Goal: Task Accomplishment & Management: Use online tool/utility

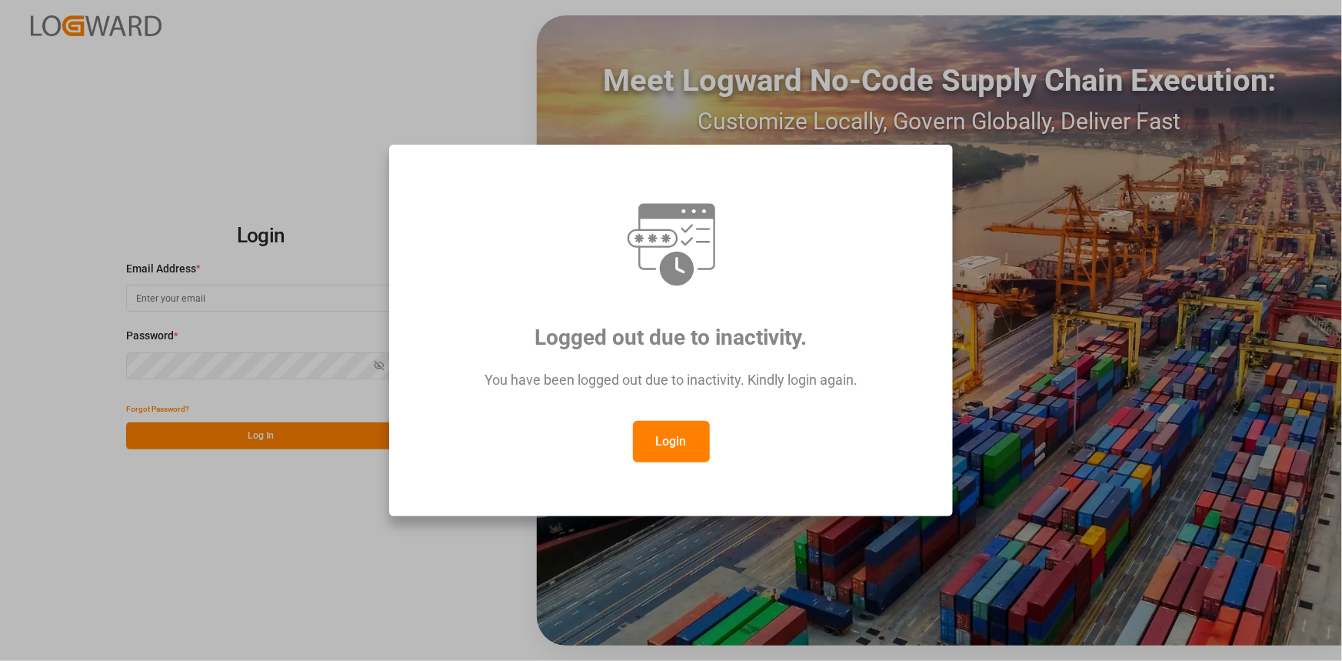
click at [669, 448] on button "Login" at bounding box center [671, 442] width 77 height 42
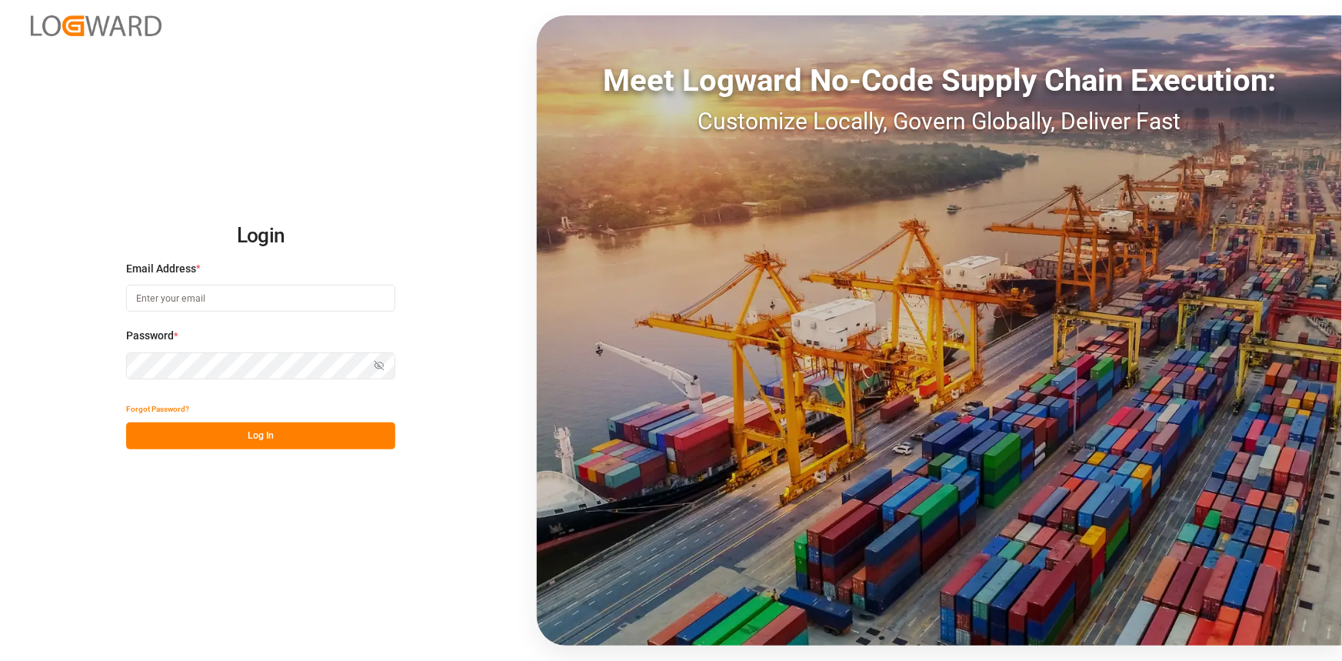
click at [221, 298] on input at bounding box center [260, 298] width 269 height 27
type input "[PERSON_NAME][EMAIL_ADDRESS][PERSON_NAME][DOMAIN_NAME]"
click at [278, 440] on button "Log In" at bounding box center [260, 435] width 269 height 27
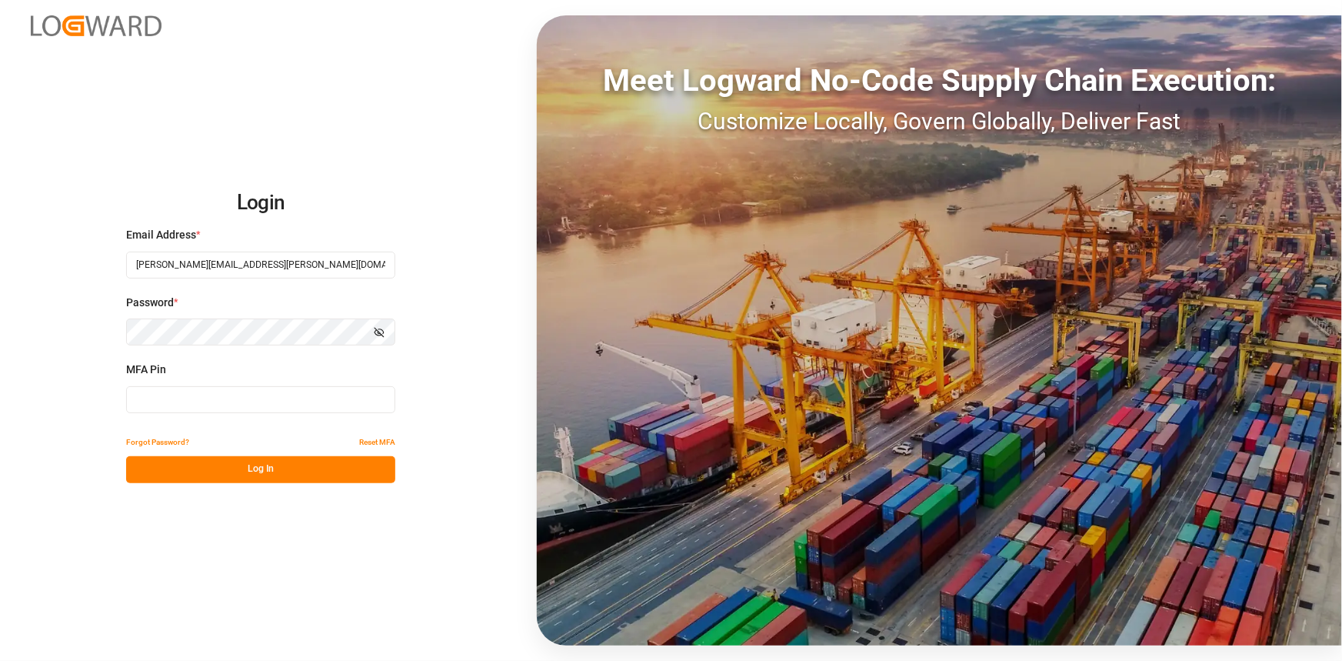
click at [226, 405] on input at bounding box center [260, 399] width 269 height 27
type input "376575"
click at [251, 471] on button "Log In" at bounding box center [260, 469] width 269 height 27
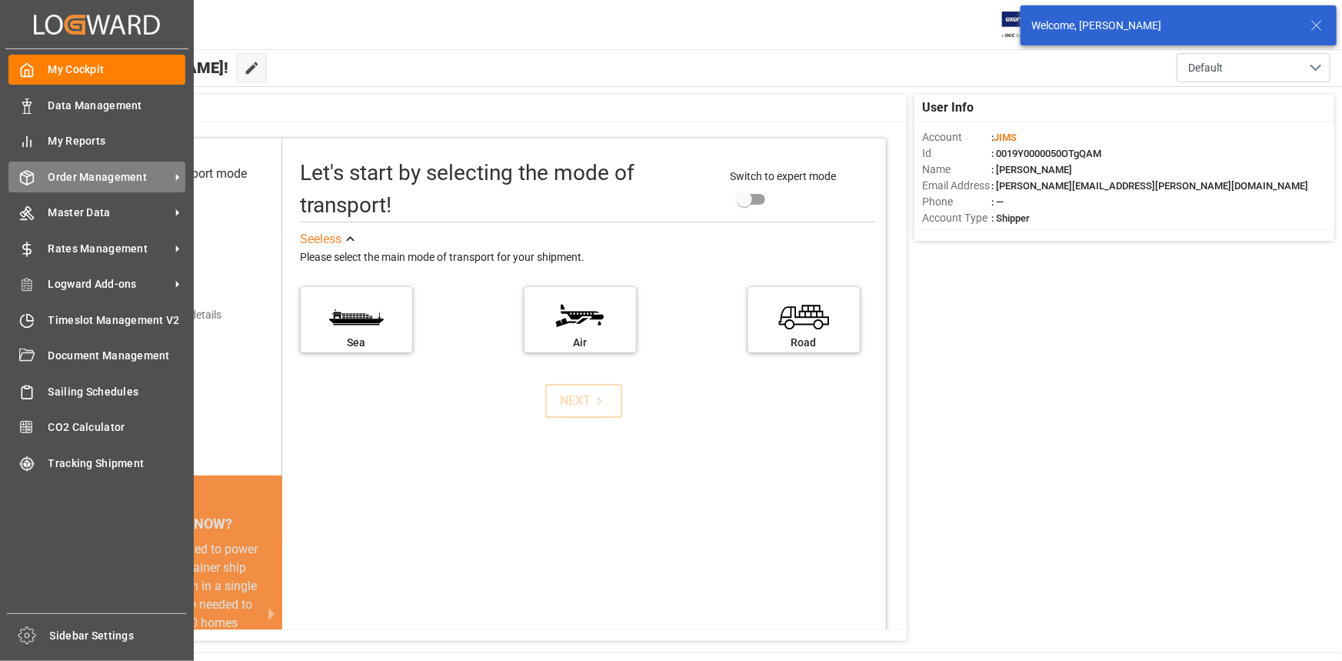
click at [115, 175] on span "Order Management" at bounding box center [109, 177] width 122 height 16
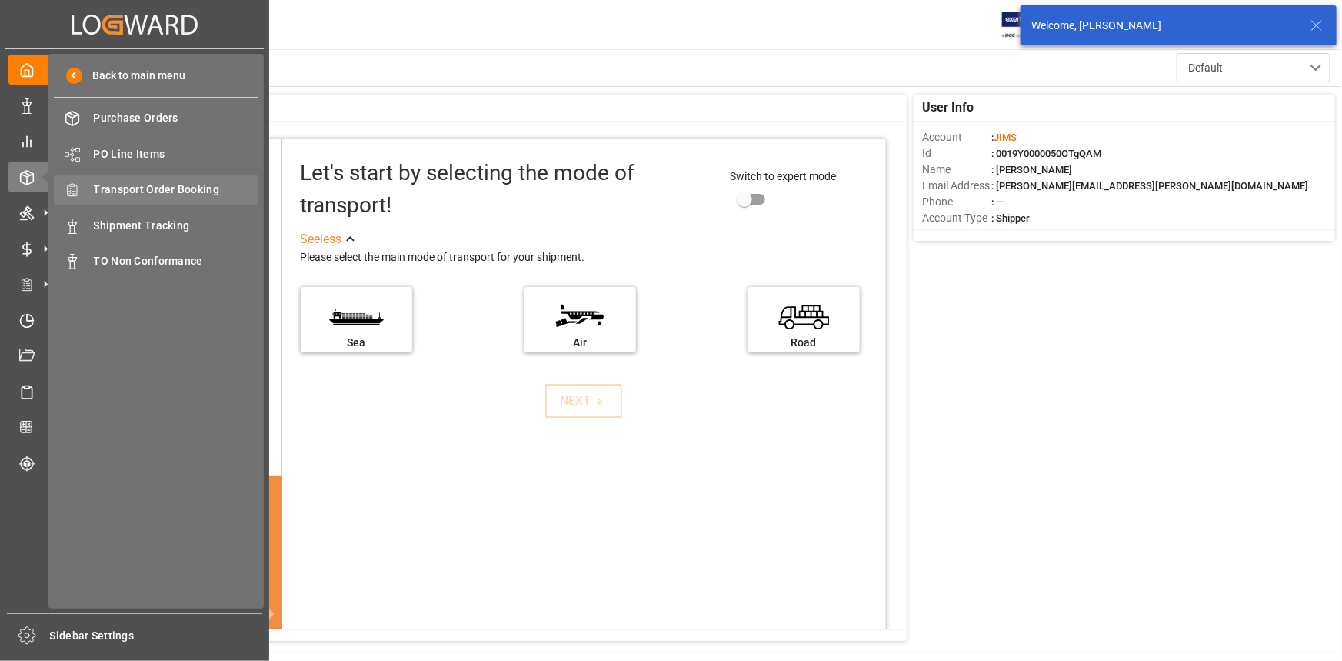
click at [157, 194] on span "Transport Order Booking" at bounding box center [176, 189] width 165 height 16
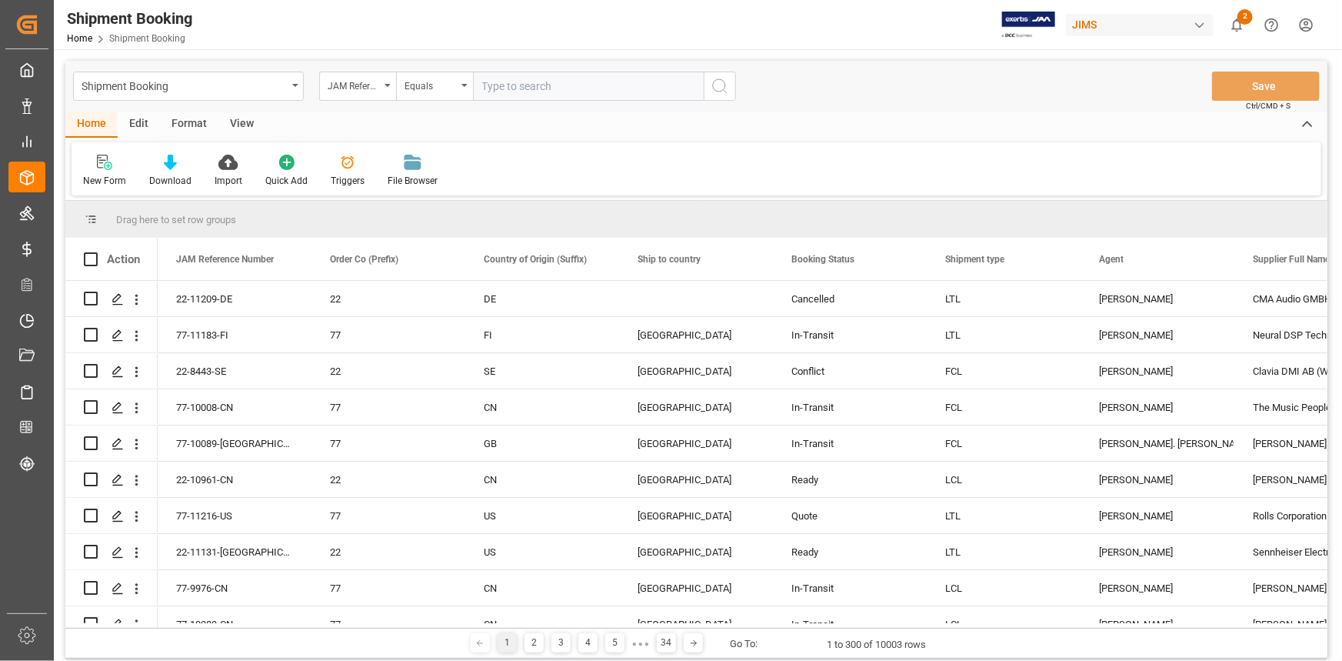
click at [508, 90] on input "text" at bounding box center [588, 86] width 231 height 29
type input "22-10541-[GEOGRAPHIC_DATA]"
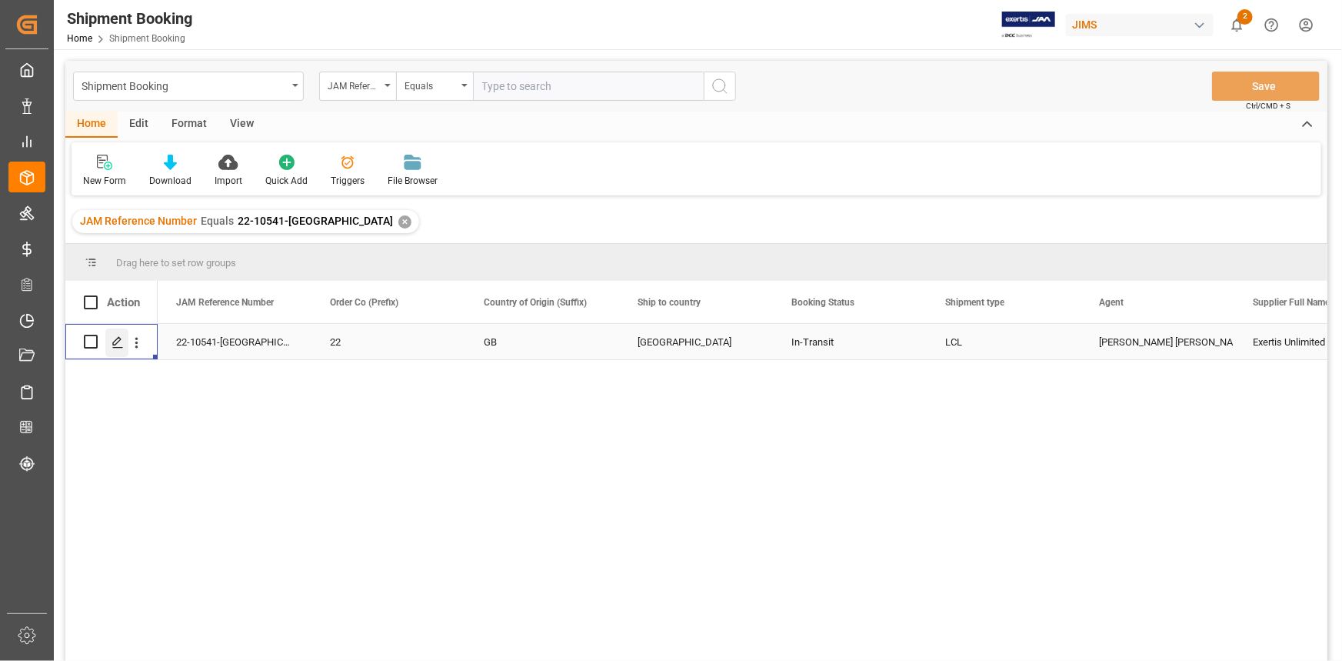
click at [108, 341] on div "Press SPACE to select this row." at bounding box center [116, 342] width 23 height 28
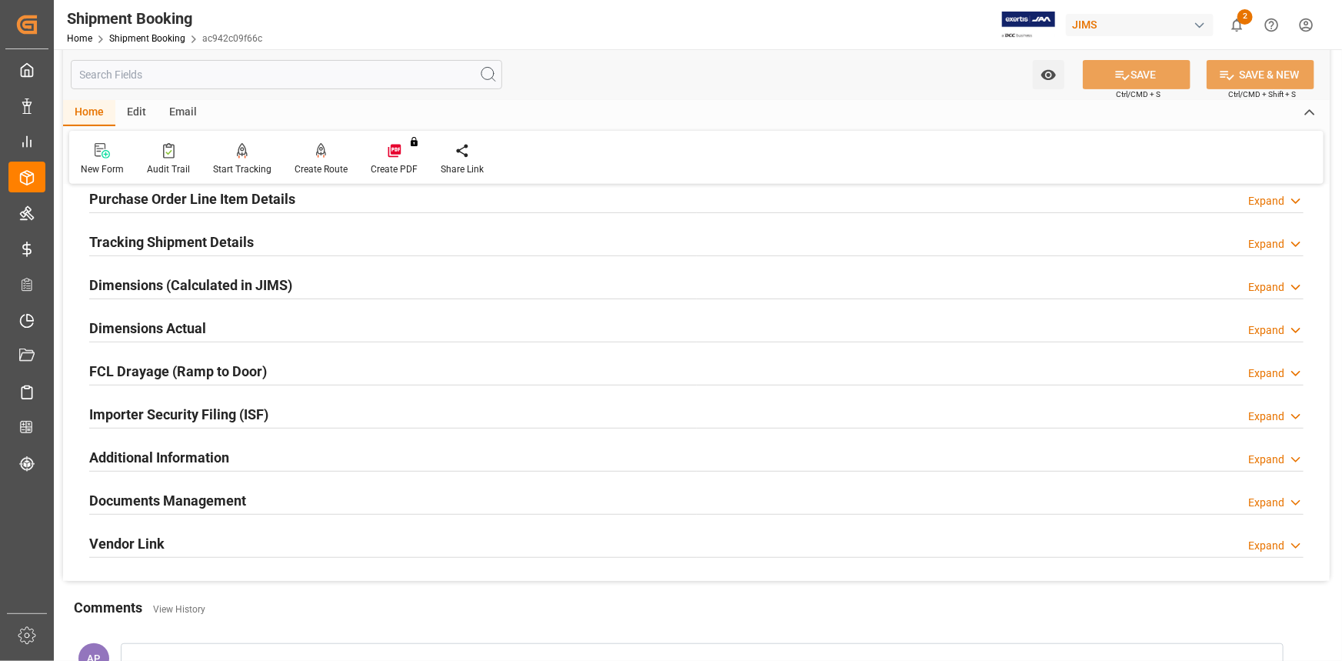
scroll to position [279, 0]
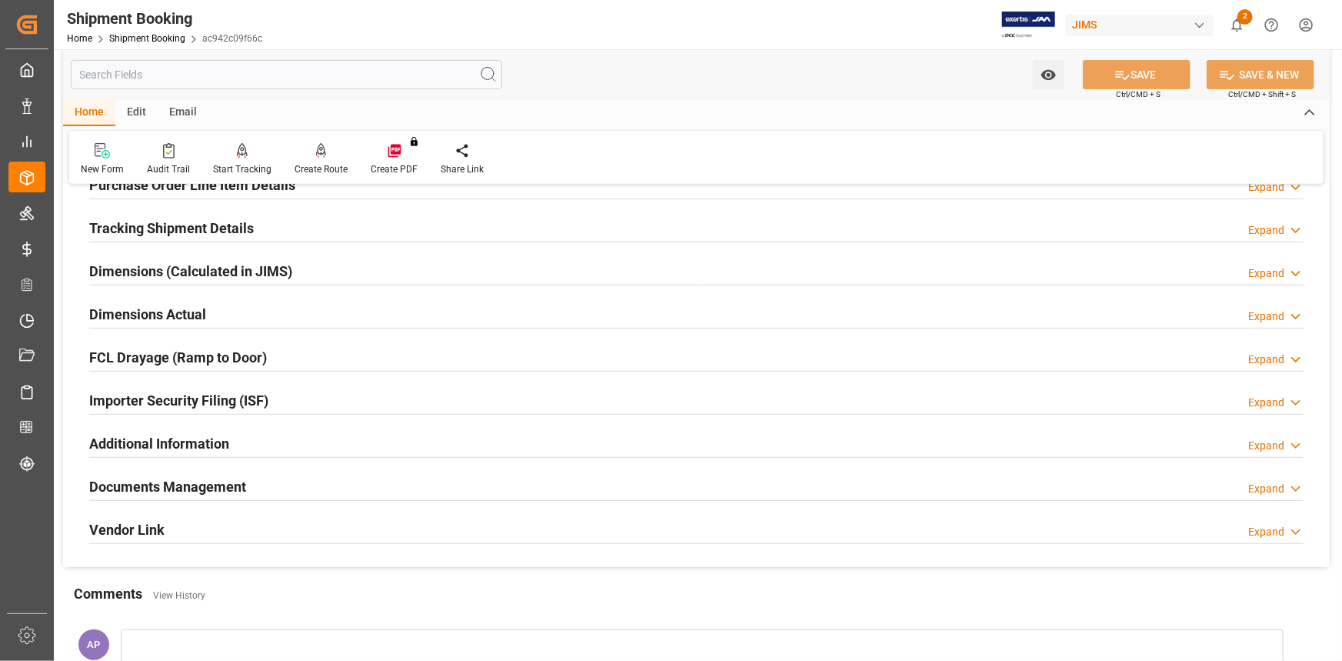
click at [338, 479] on div "Documents Management Expand" at bounding box center [696, 485] width 1214 height 29
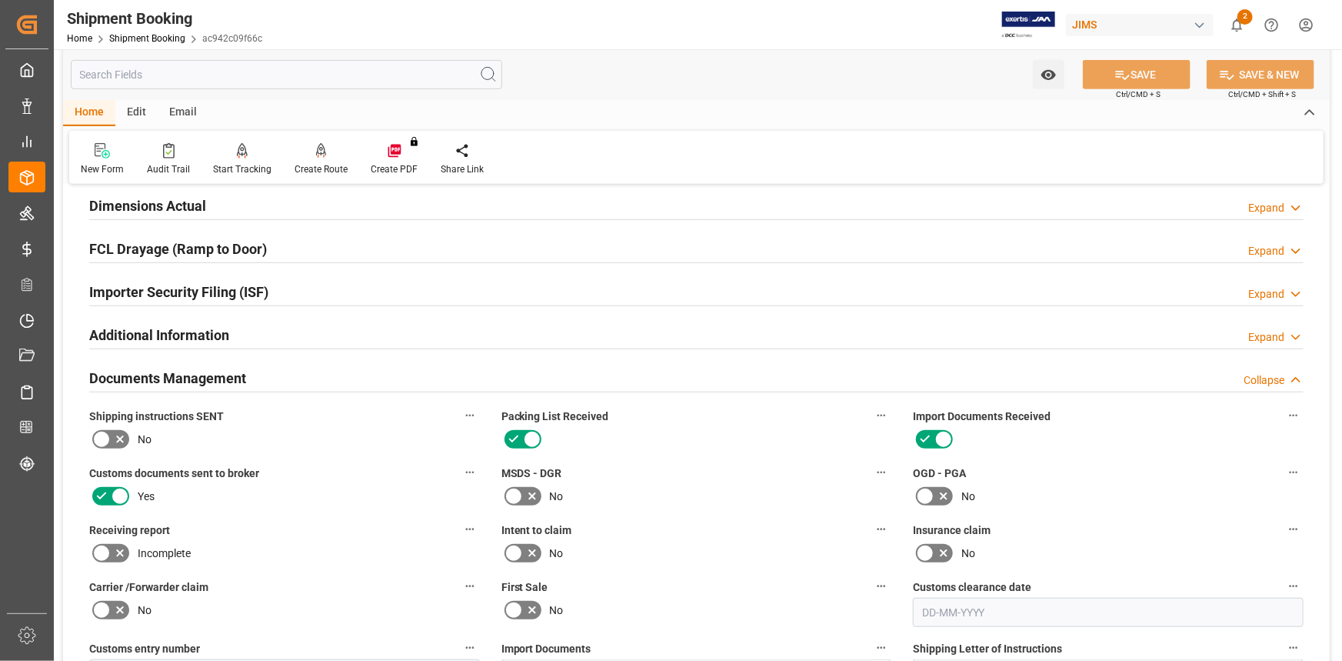
scroll to position [559, 0]
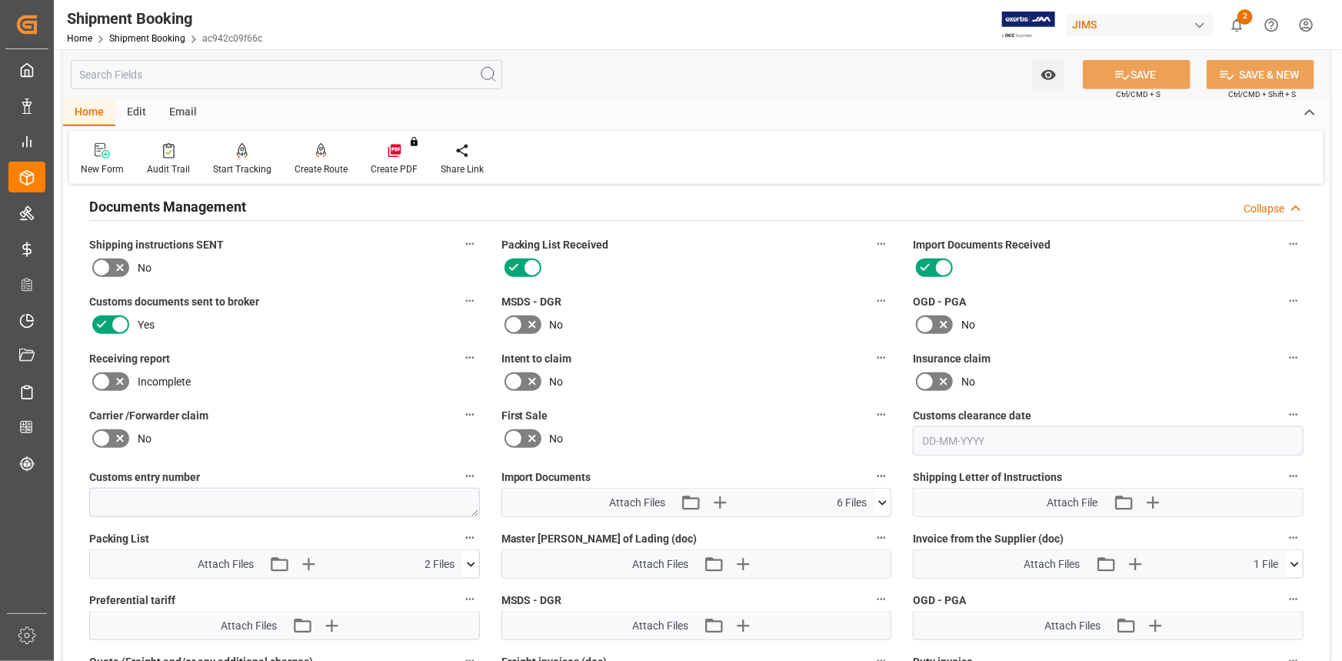
click at [890, 494] on icon at bounding box center [882, 502] width 16 height 16
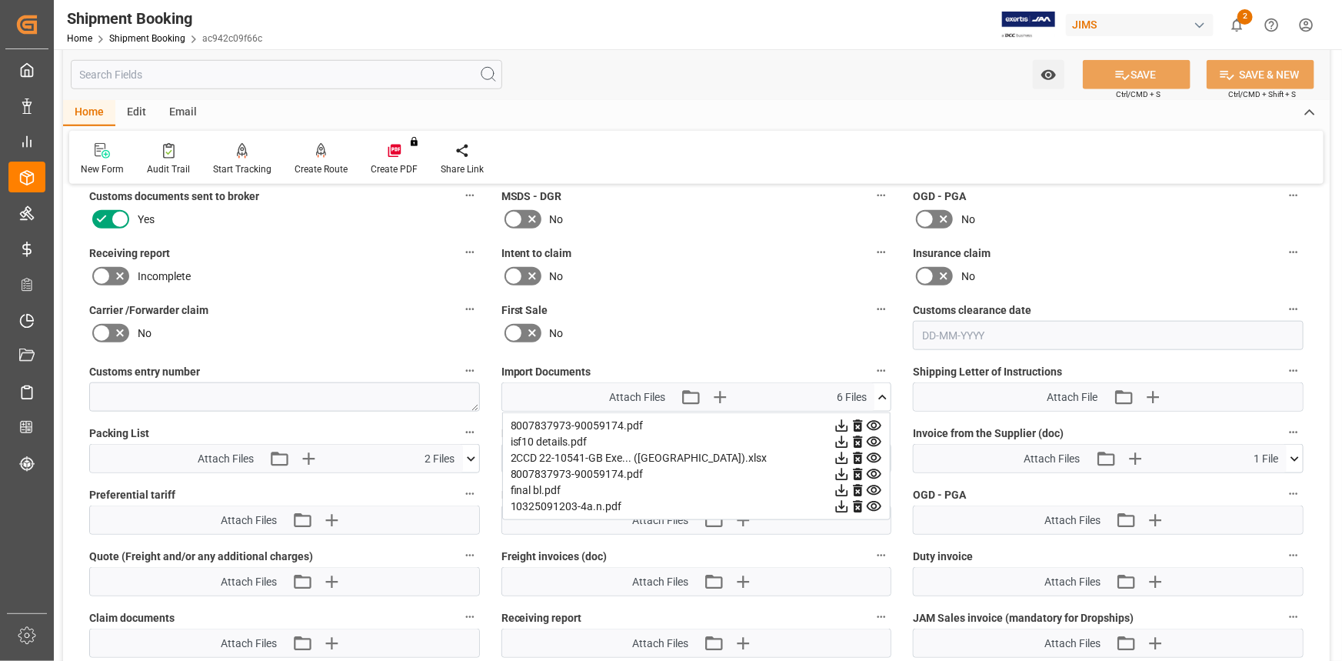
scroll to position [699, 0]
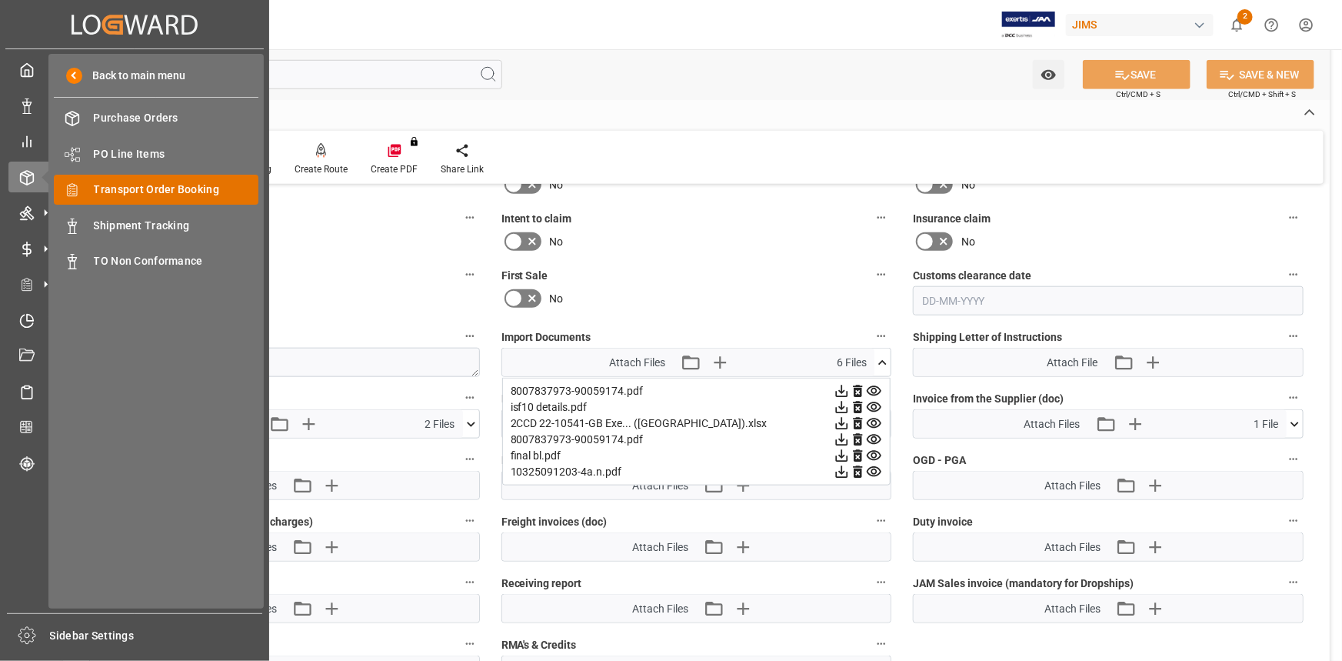
click at [163, 193] on span "Transport Order Booking" at bounding box center [176, 189] width 165 height 16
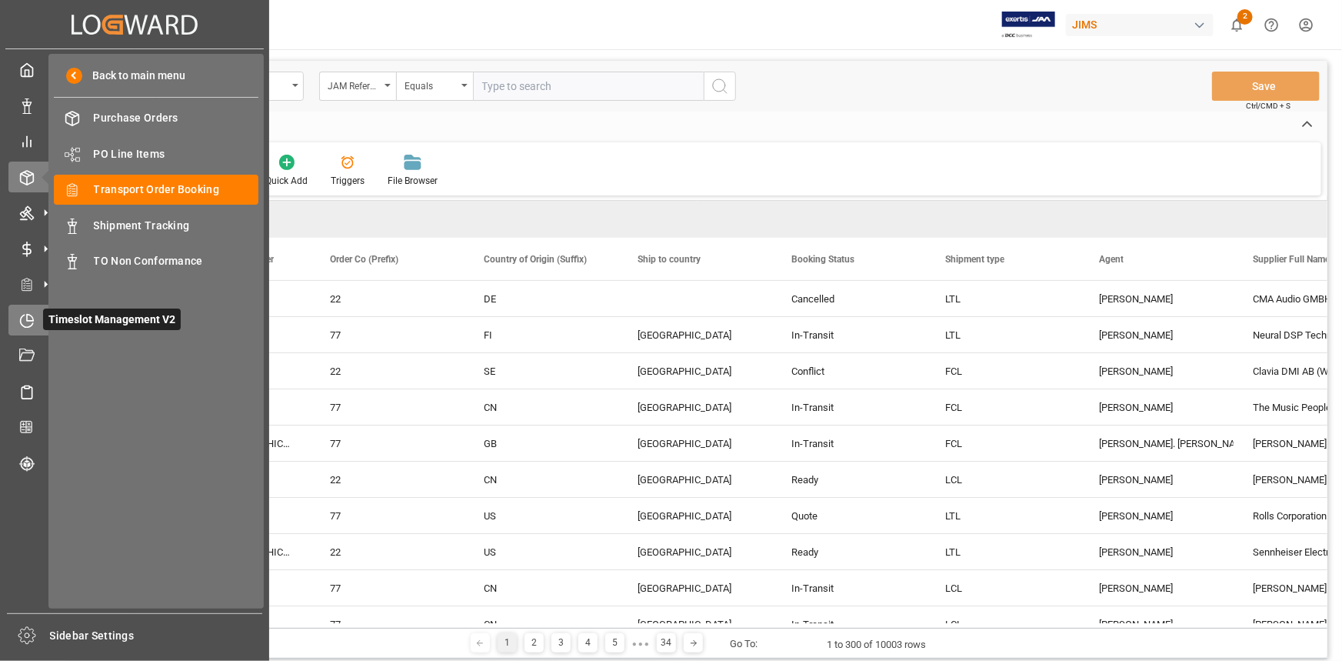
click at [19, 319] on icon at bounding box center [26, 320] width 15 height 15
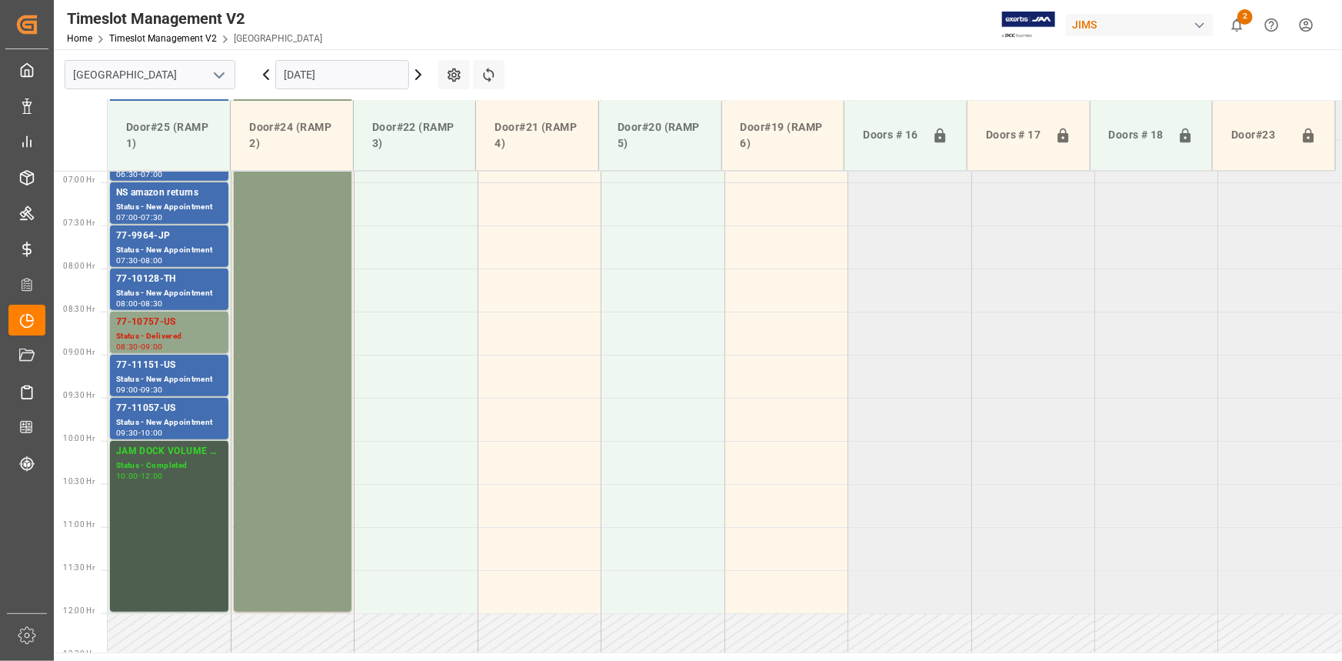
scroll to position [571, 0]
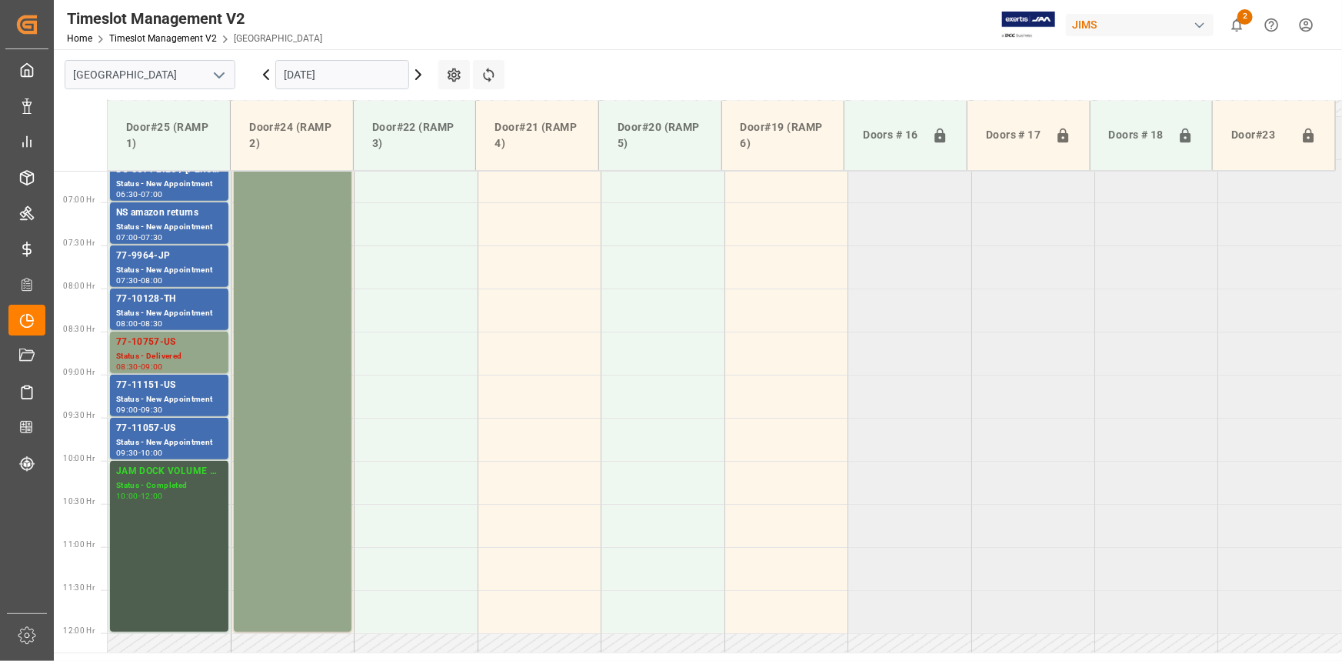
click at [211, 68] on icon "open menu" at bounding box center [219, 75] width 18 height 18
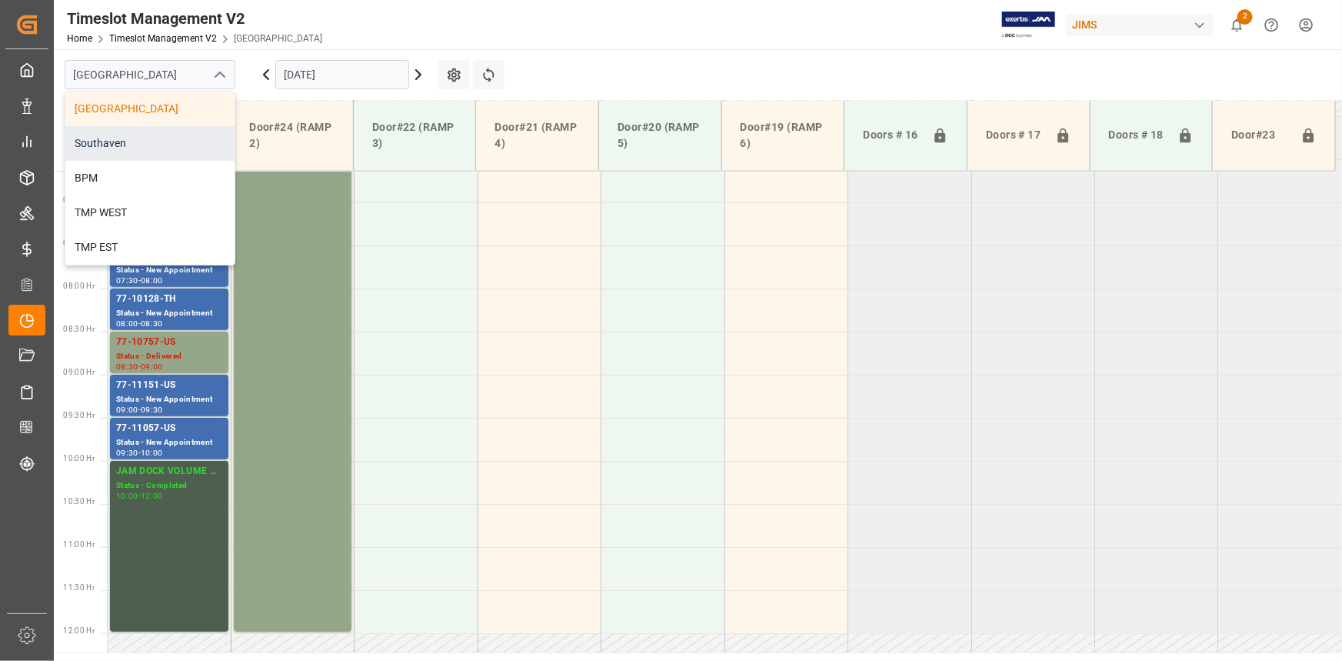
click at [165, 139] on div "Southaven" at bounding box center [149, 143] width 169 height 35
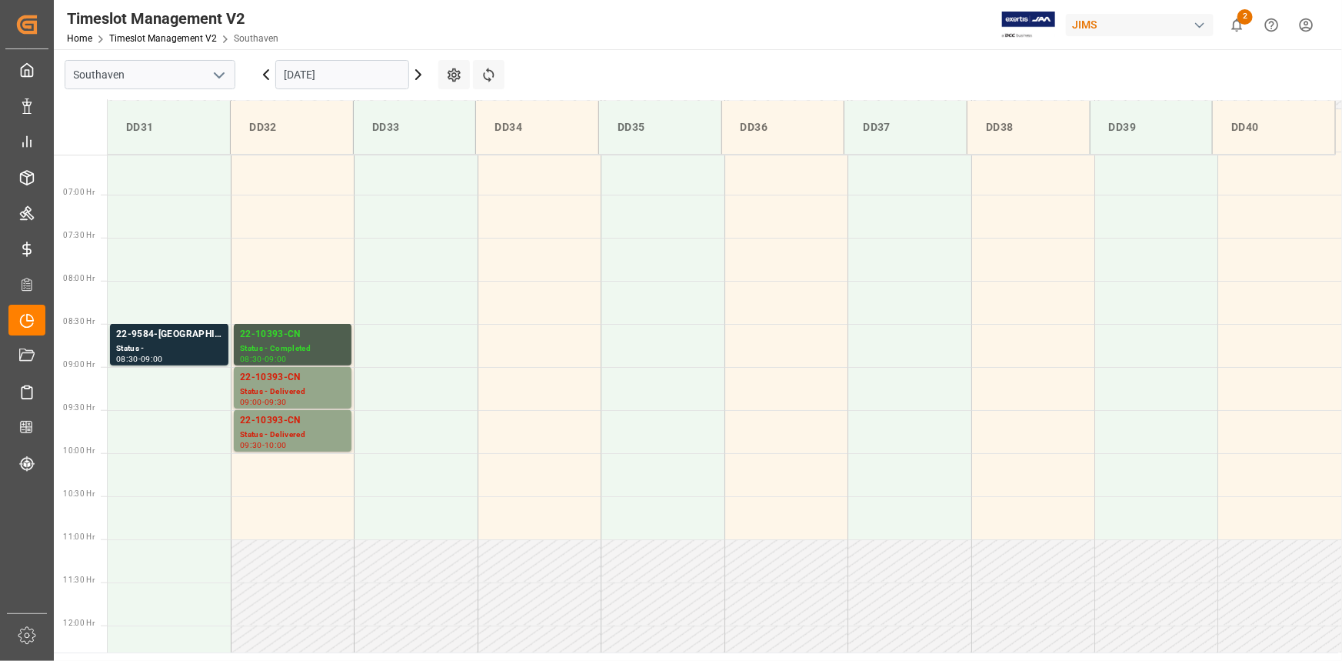
scroll to position [555, 0]
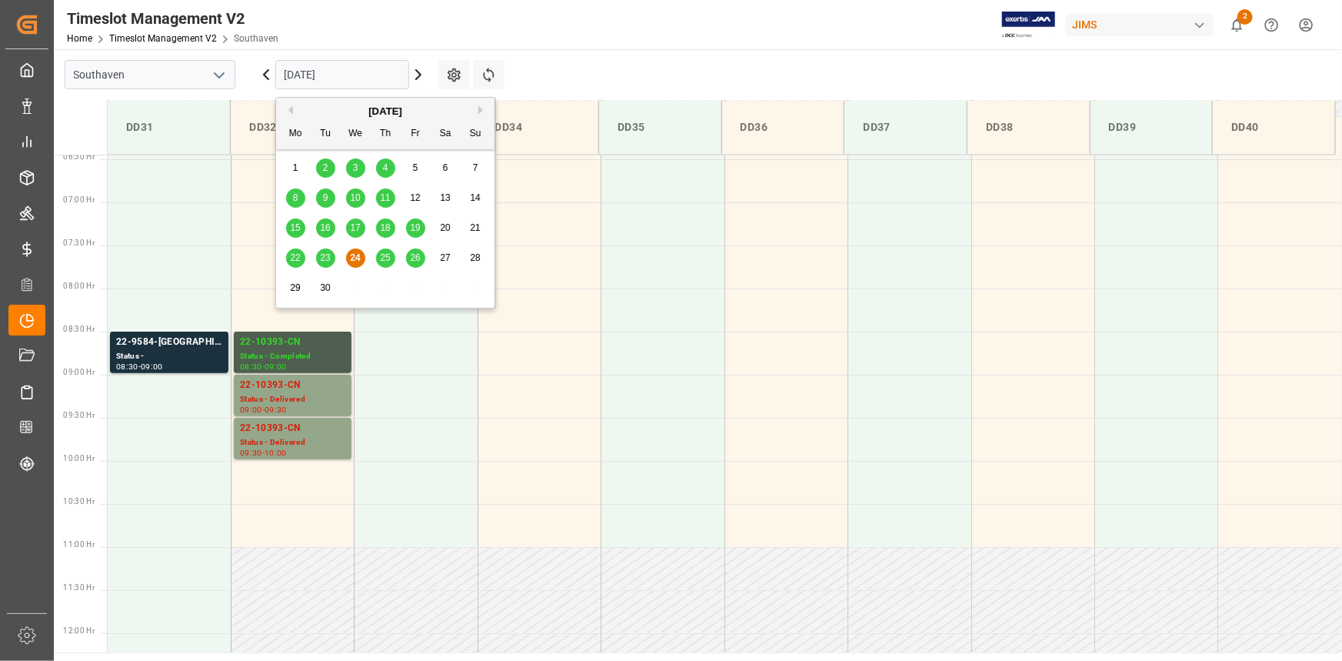
click at [358, 75] on input "[DATE]" at bounding box center [342, 74] width 134 height 29
click at [385, 258] on span "25" at bounding box center [385, 257] width 10 height 11
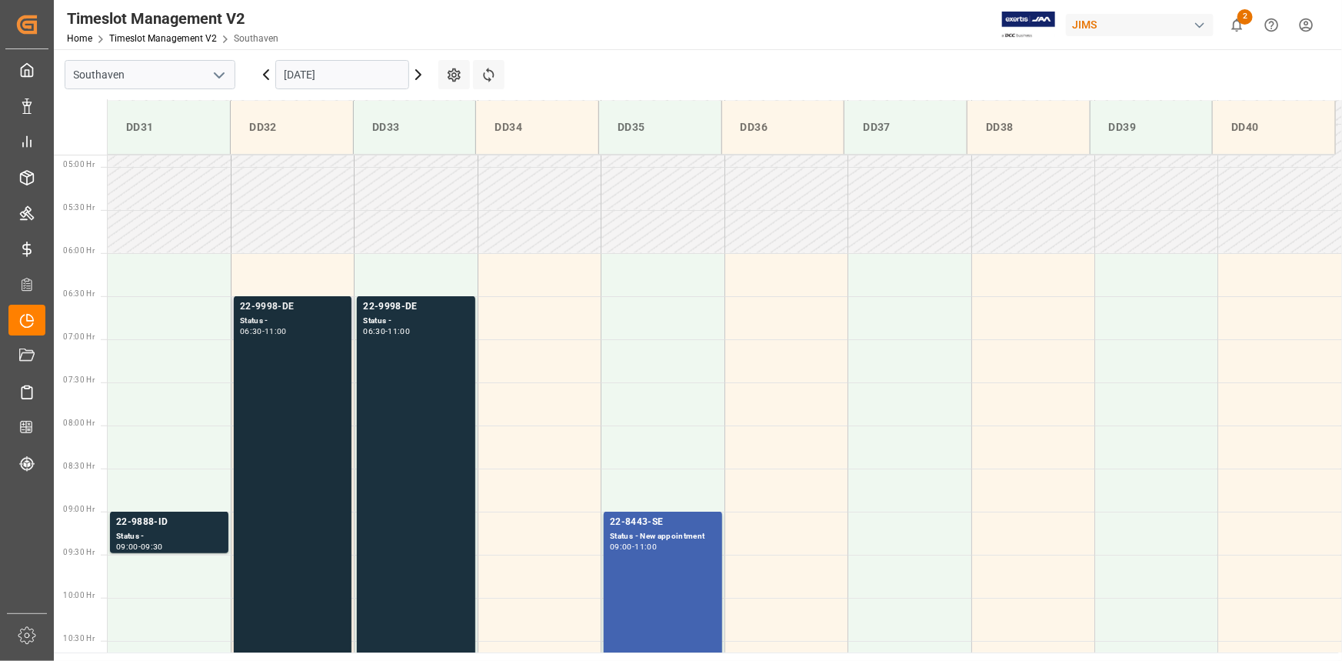
scroll to position [500, 0]
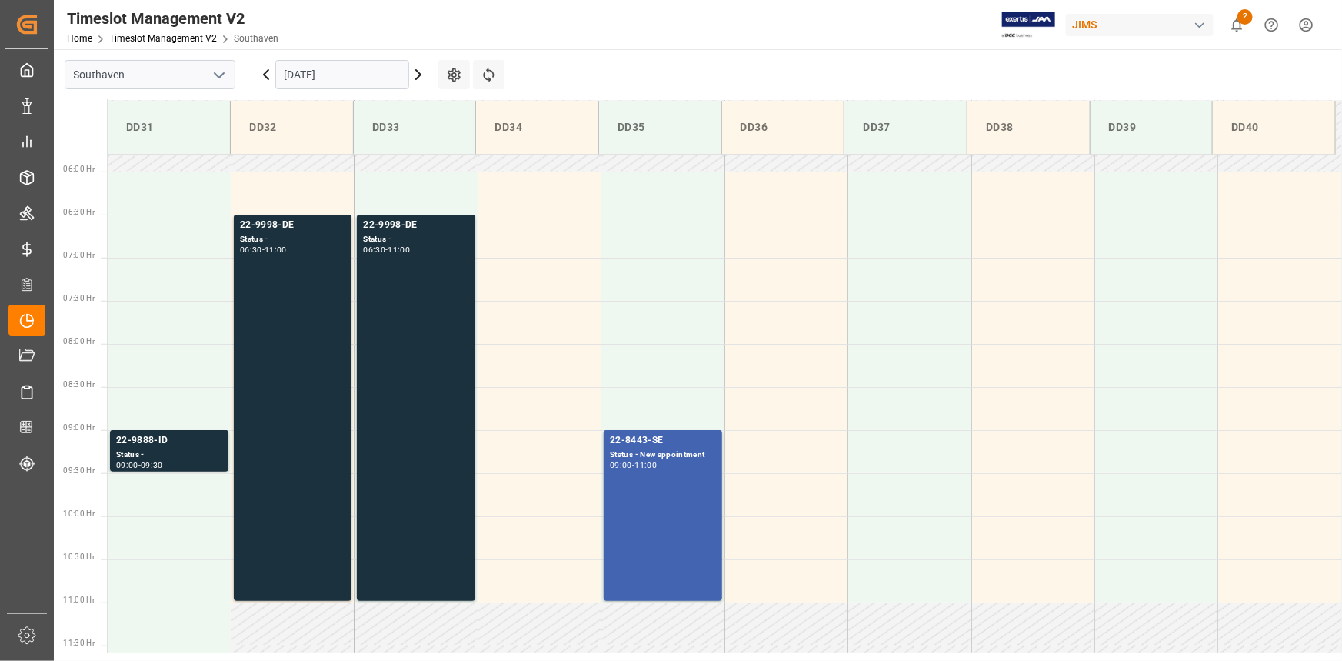
click at [363, 78] on input "25-09-2025" at bounding box center [342, 74] width 134 height 29
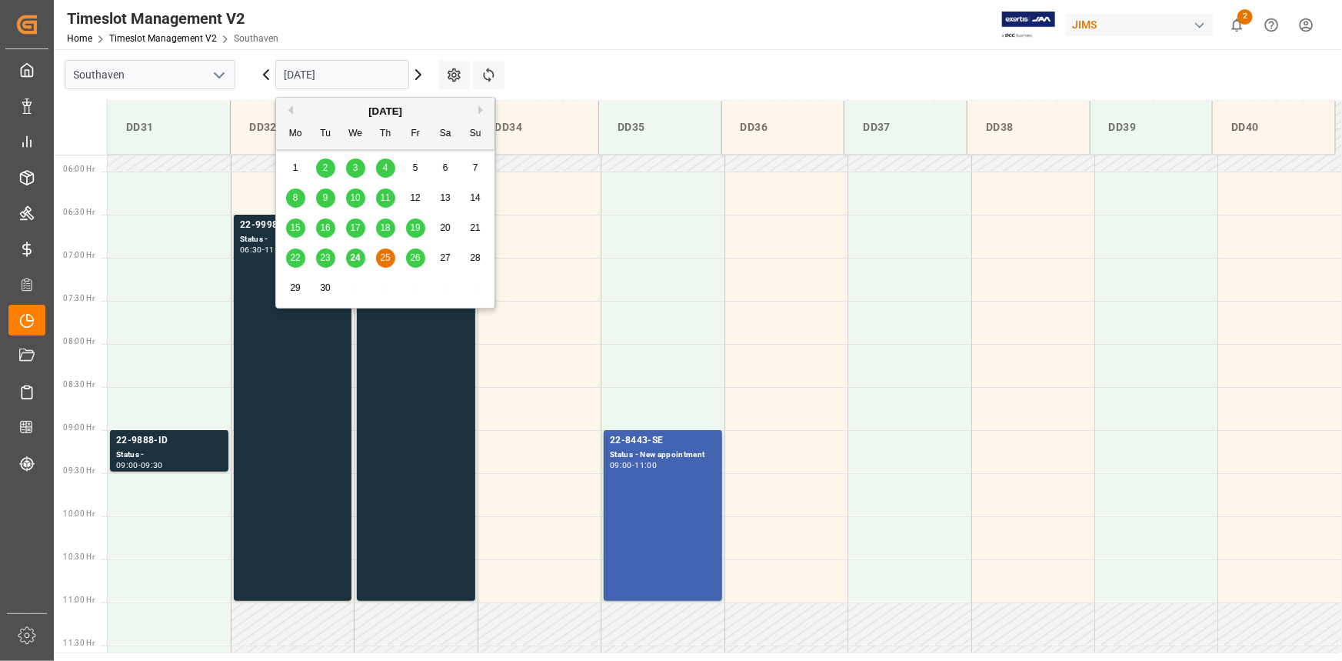
click at [412, 258] on span "26" at bounding box center [415, 257] width 10 height 11
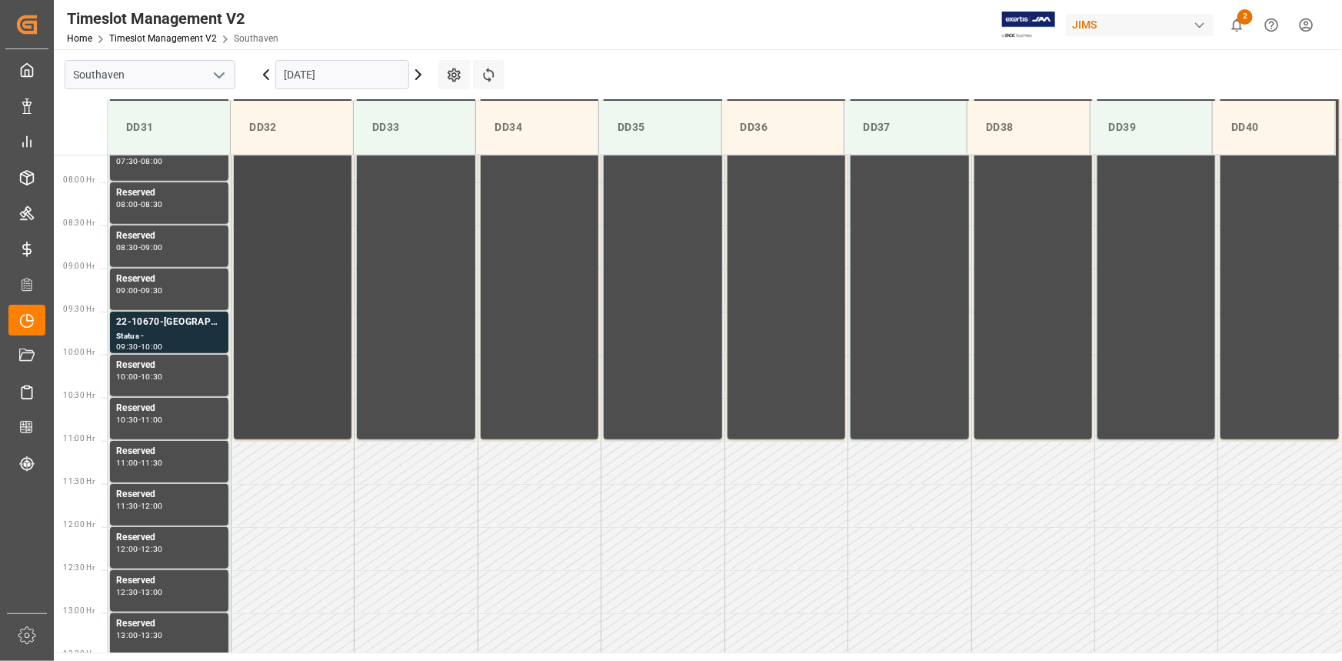
scroll to position [641, 0]
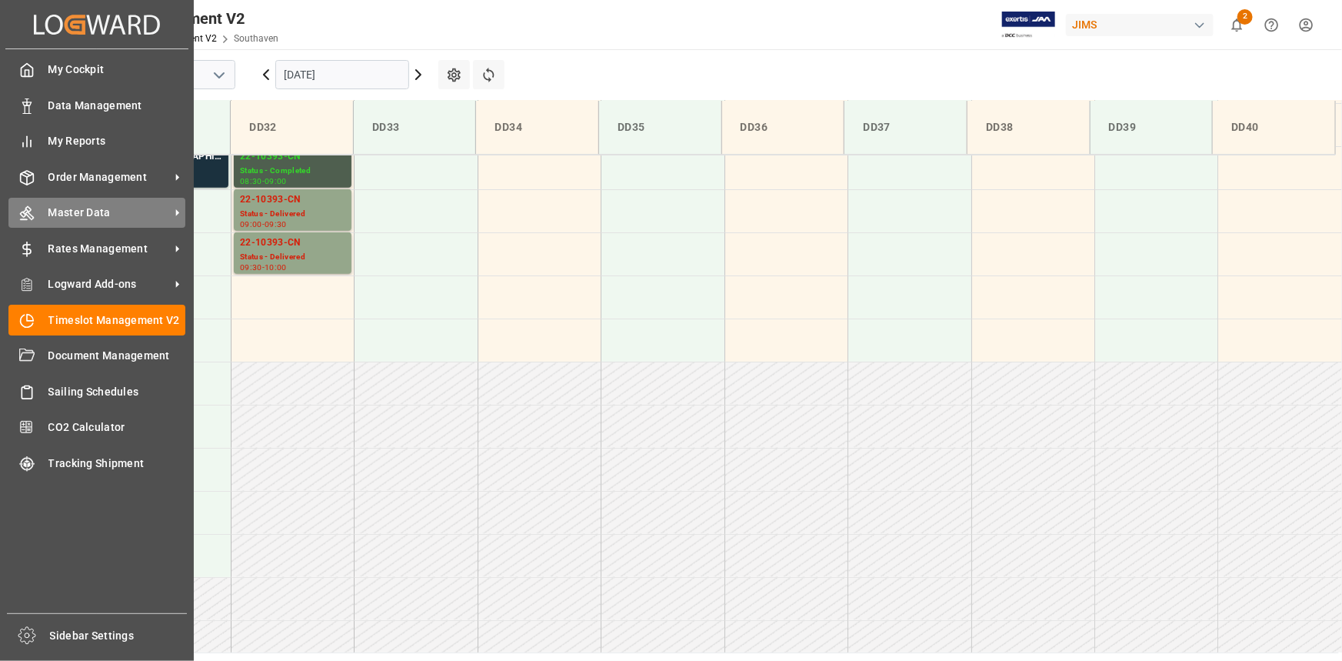
scroll to position [765, 0]
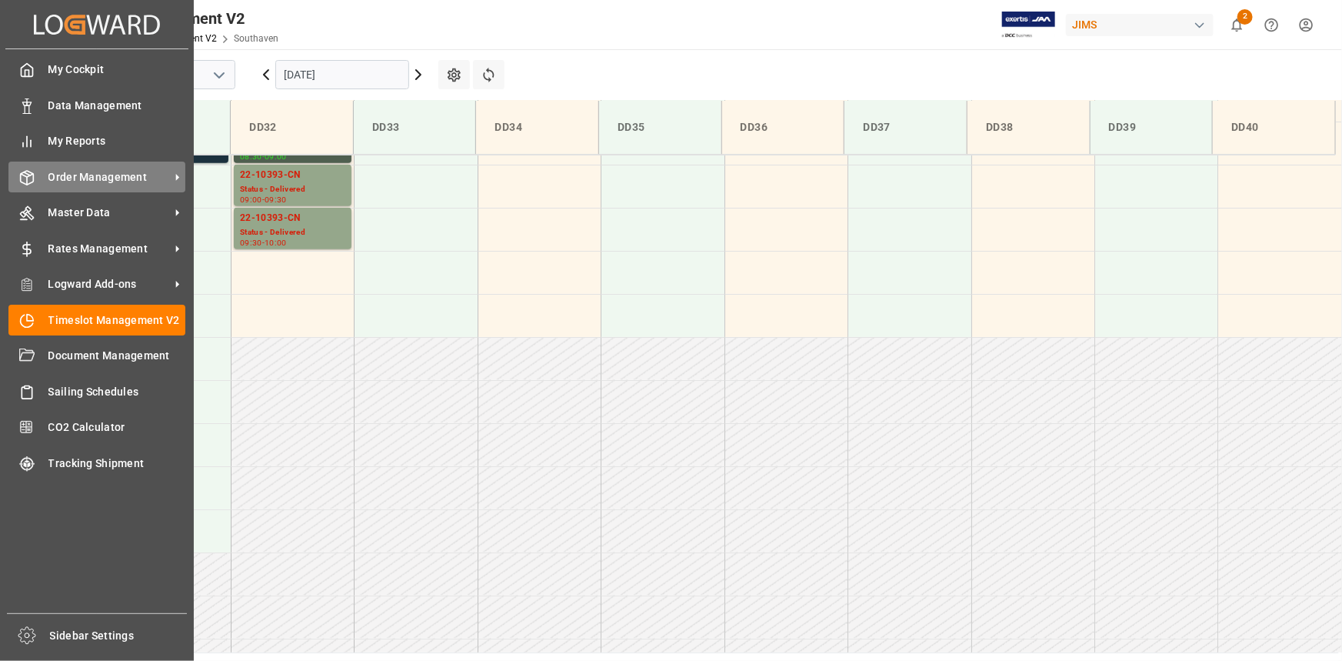
click at [98, 183] on span "Order Management" at bounding box center [109, 177] width 122 height 16
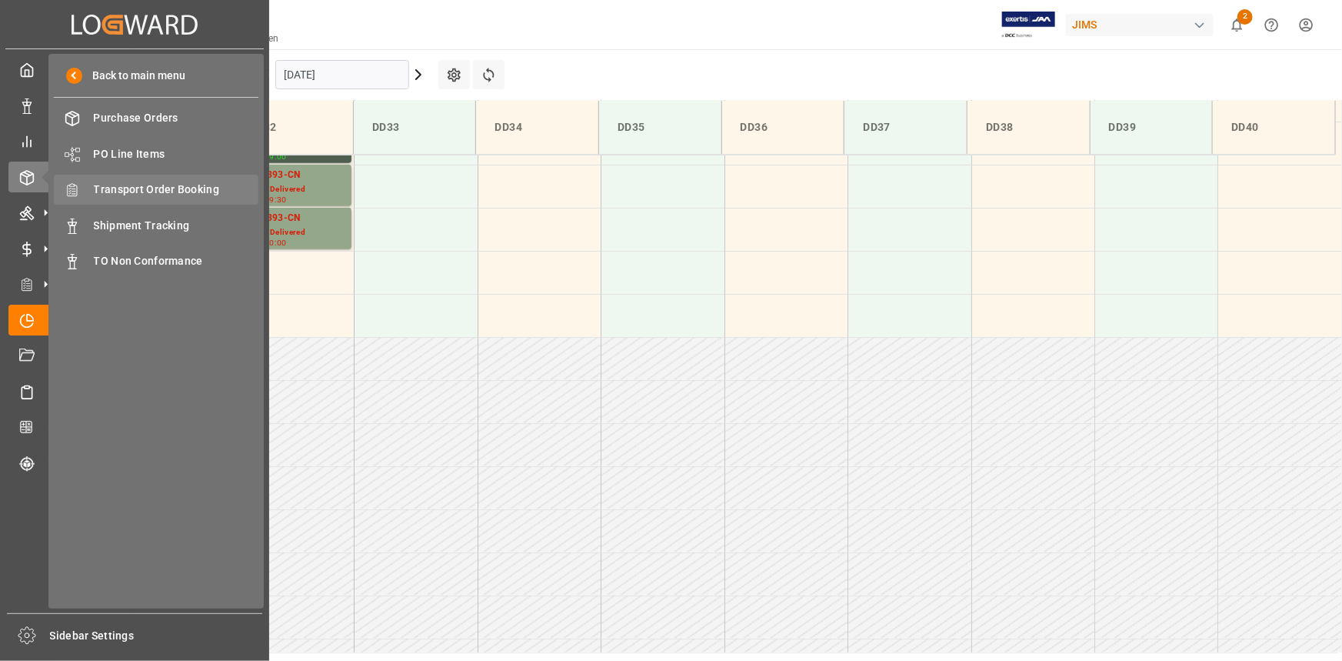
click at [132, 193] on span "Transport Order Booking" at bounding box center [176, 189] width 165 height 16
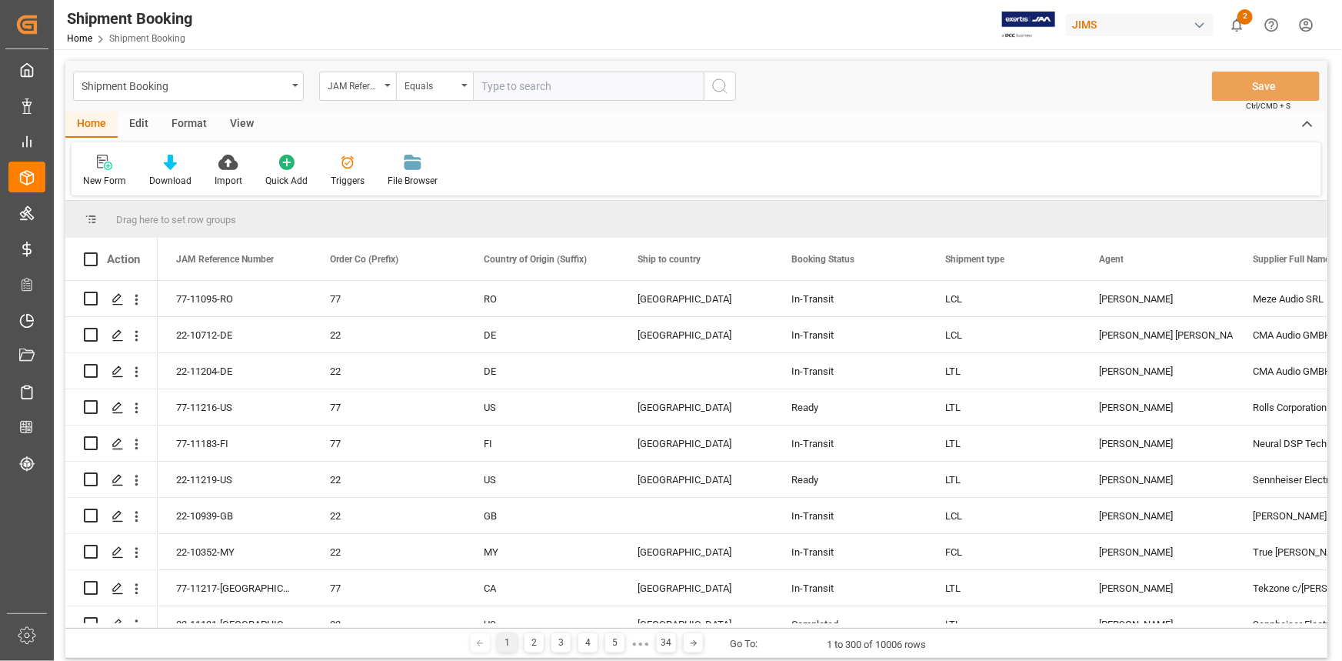
click at [528, 90] on input "text" at bounding box center [588, 86] width 231 height 29
type input "22-10541-[GEOGRAPHIC_DATA]"
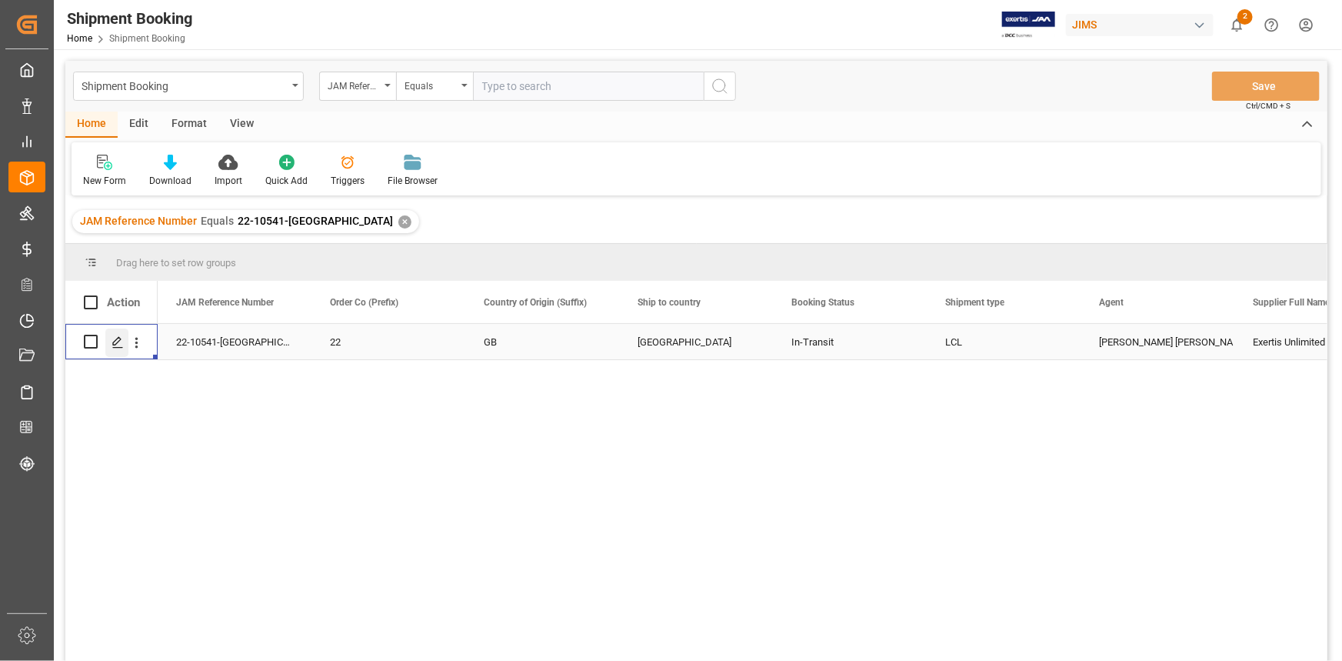
click at [124, 344] on div "Press SPACE to select this row." at bounding box center [116, 342] width 23 height 28
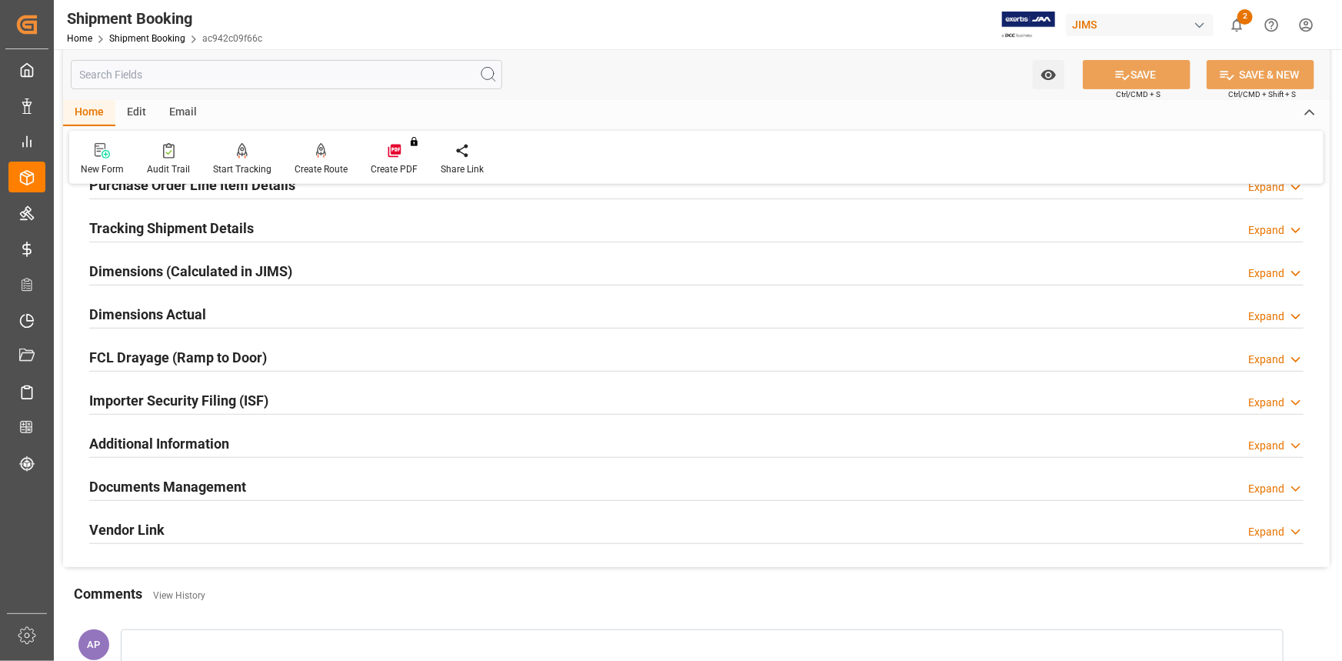
scroll to position [349, 0]
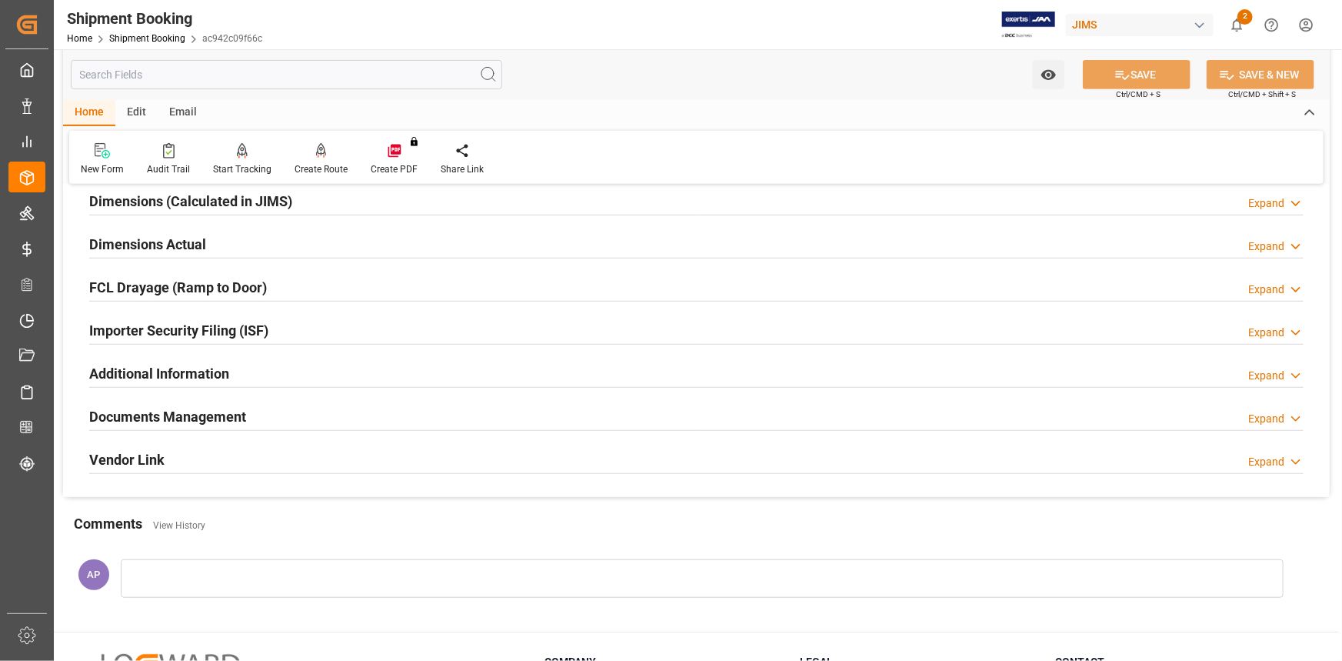
click at [394, 326] on div "Importer Security Filing (ISF) Expand" at bounding box center [696, 329] width 1214 height 29
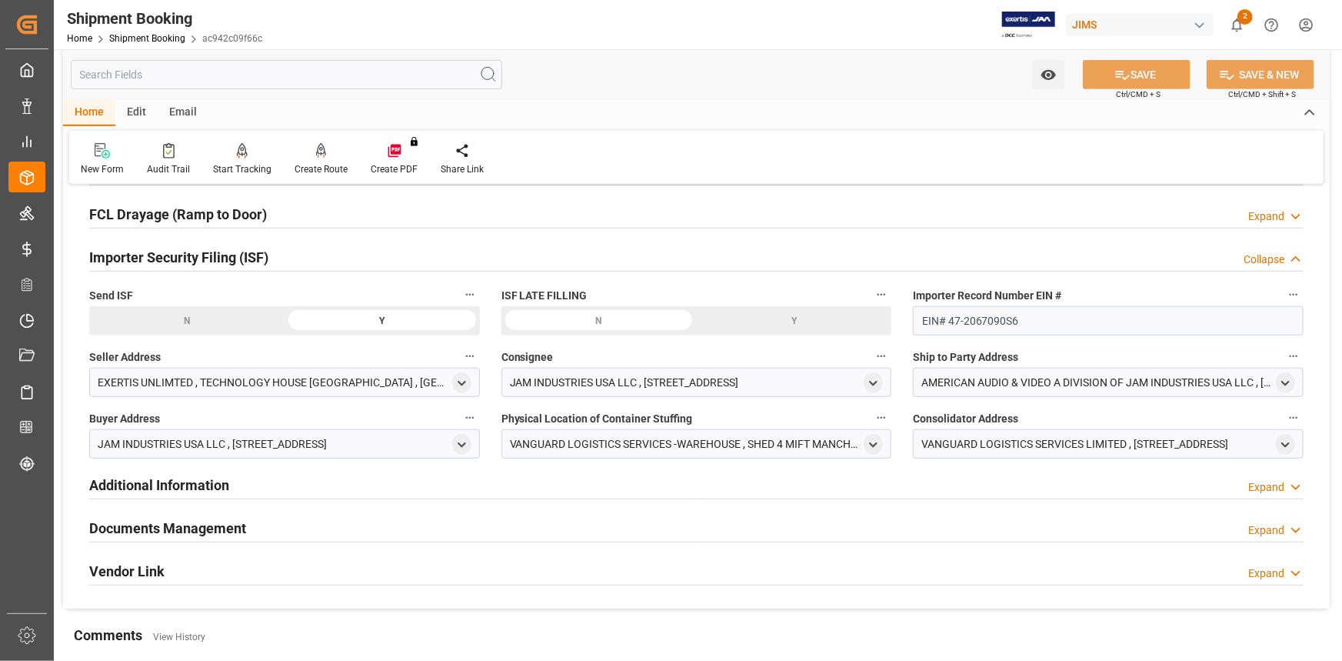
scroll to position [559, 0]
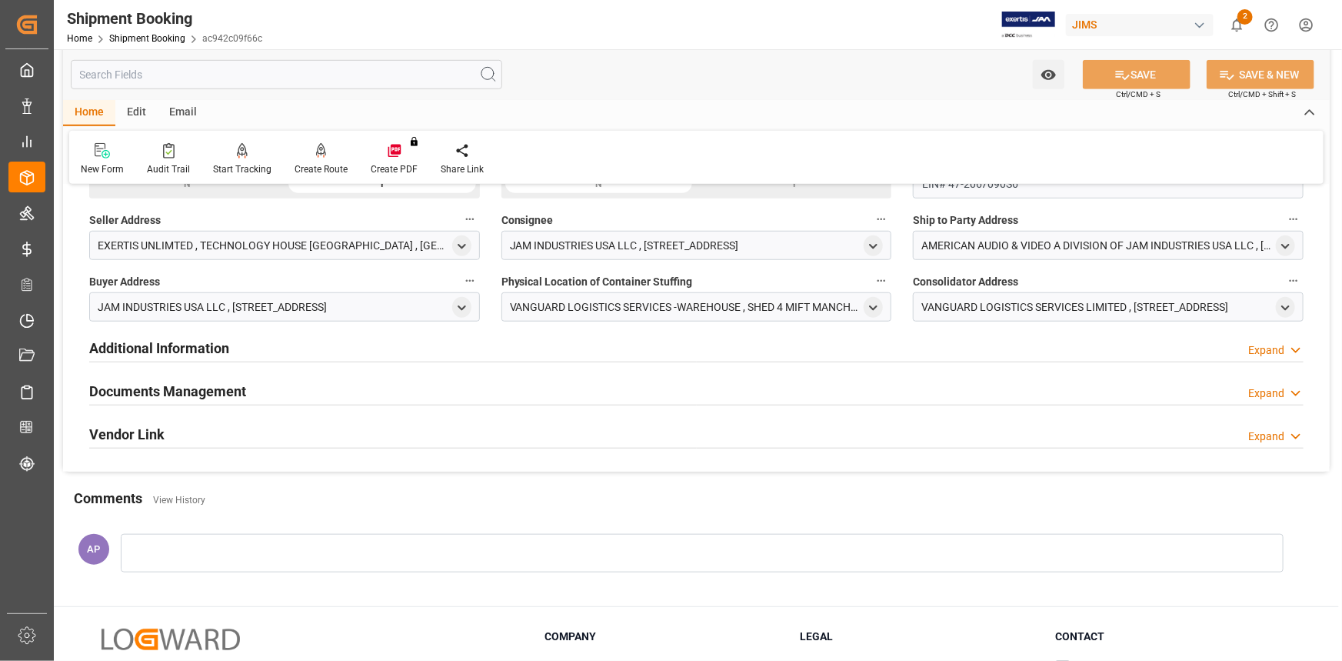
click at [454, 384] on div "Documents Management Expand" at bounding box center [696, 389] width 1214 height 29
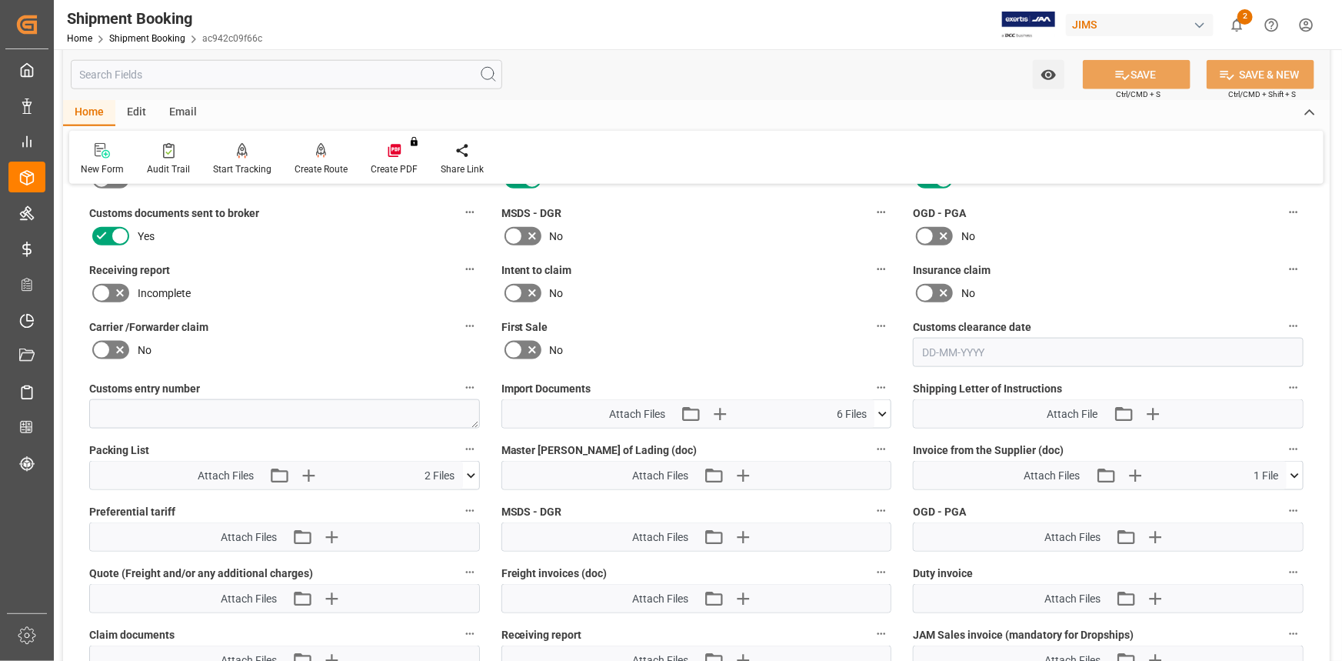
scroll to position [908, 0]
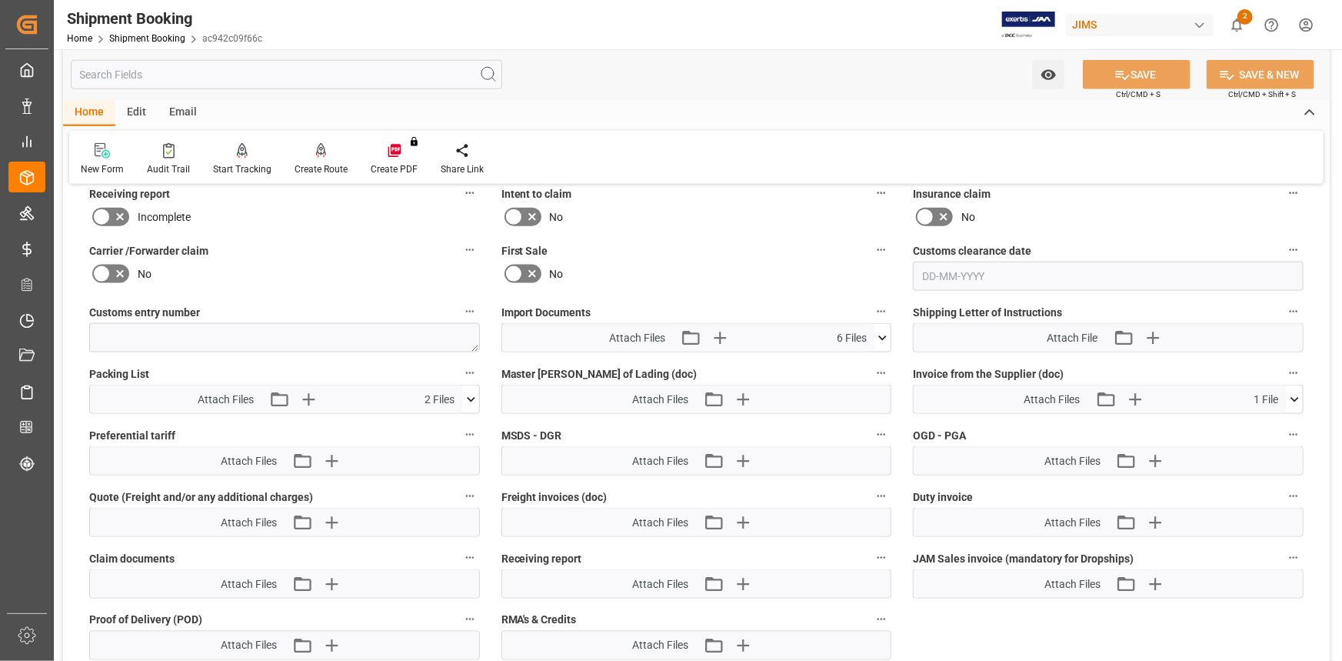
click at [890, 335] on icon at bounding box center [882, 338] width 16 height 16
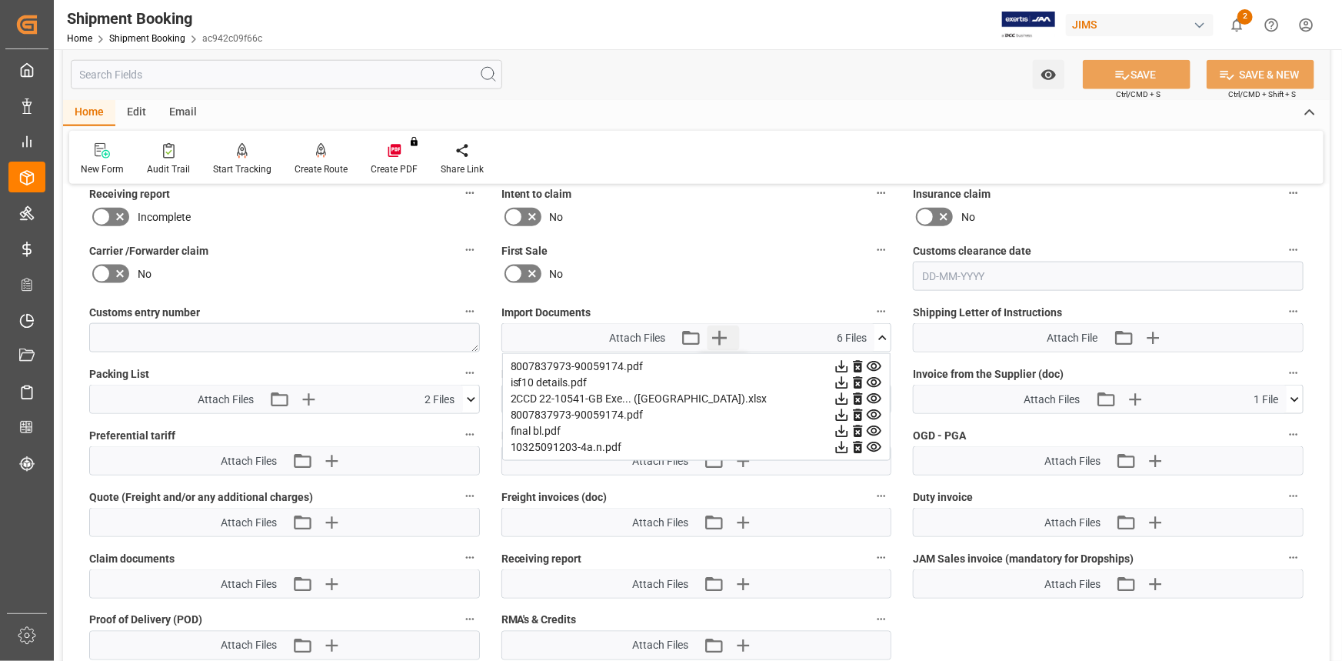
click at [722, 337] on icon "button" at bounding box center [719, 337] width 25 height 25
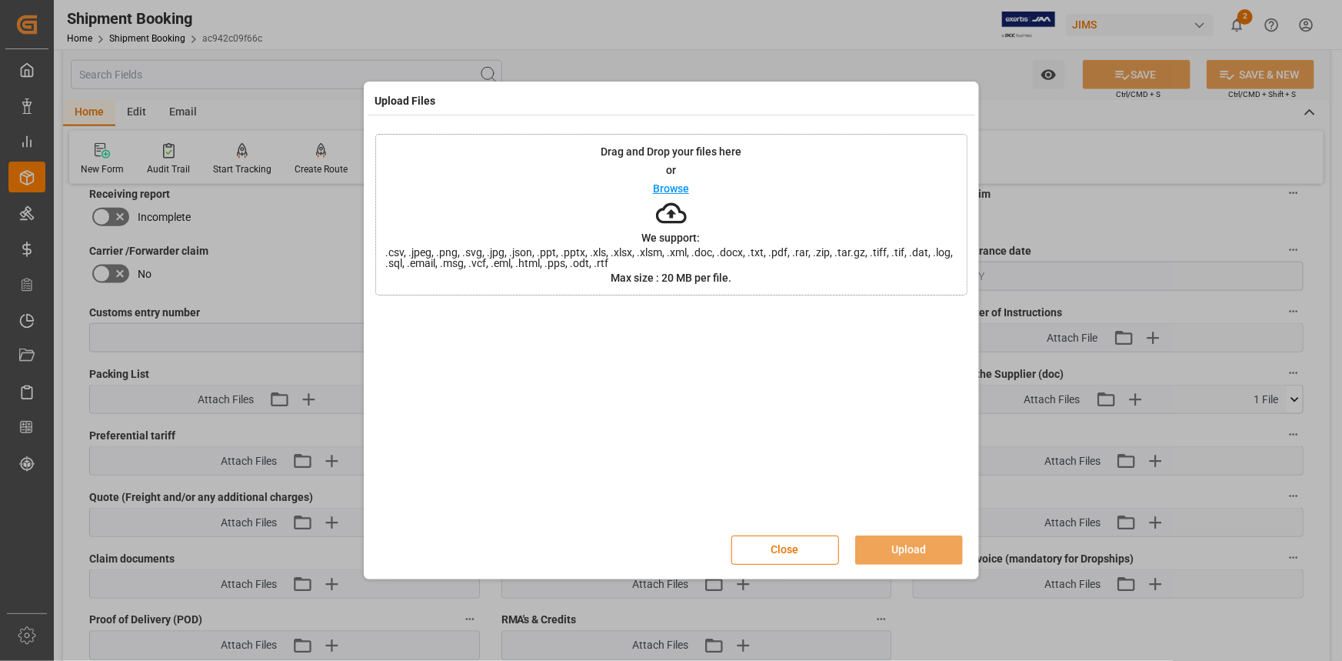
click at [672, 190] on p "Browse" at bounding box center [671, 188] width 36 height 11
click at [892, 546] on button "Upload" at bounding box center [909, 549] width 108 height 29
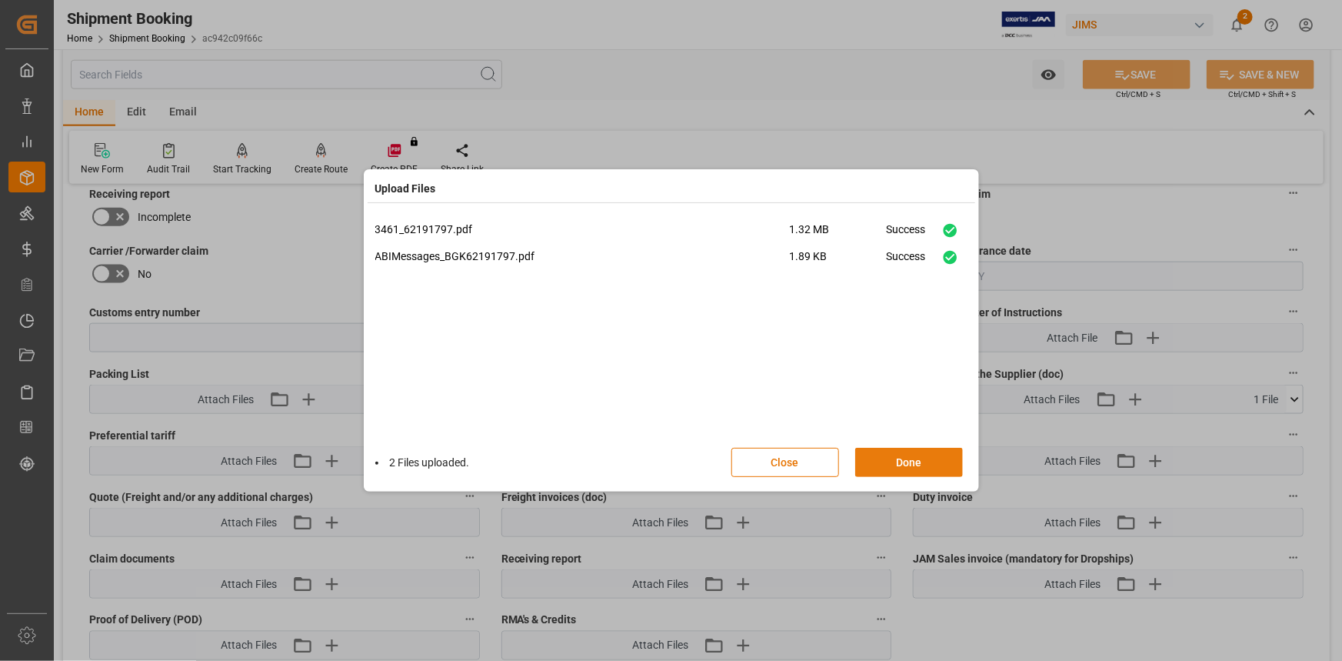
click at [907, 451] on button "Done" at bounding box center [909, 462] width 108 height 29
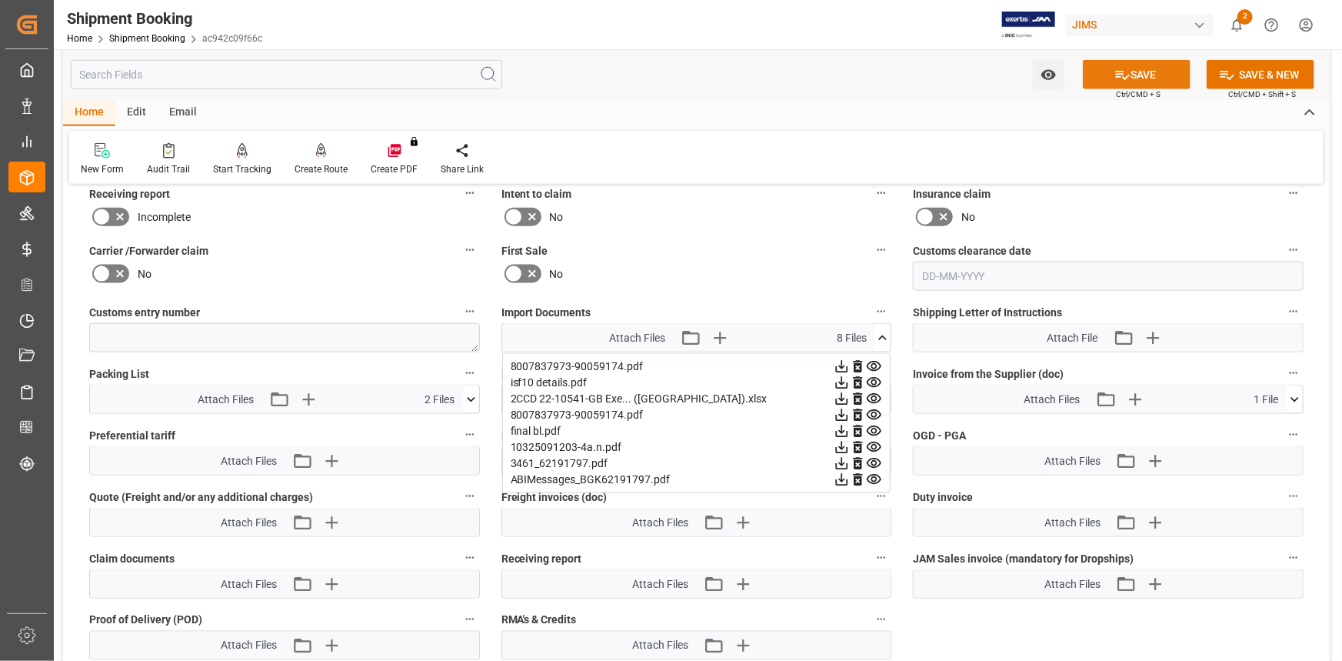
click at [1133, 76] on button "SAVE" at bounding box center [1137, 74] width 108 height 29
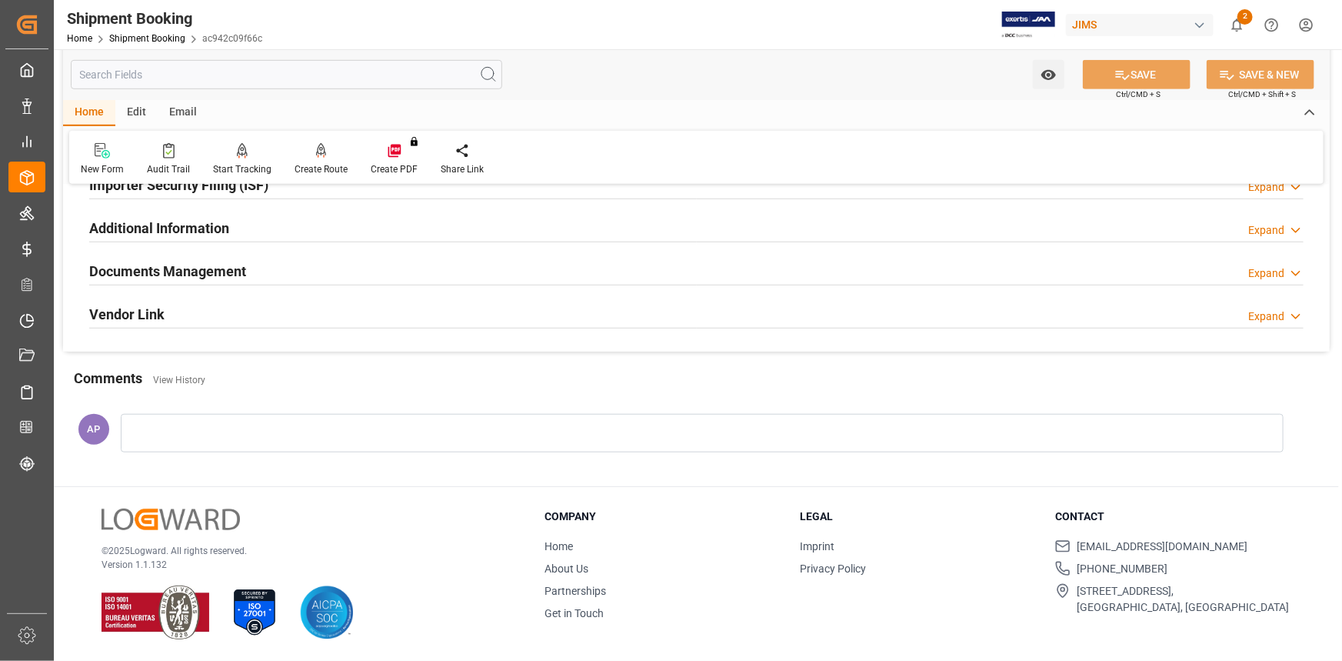
scroll to position [492, 0]
